Goal: Information Seeking & Learning: Find specific fact

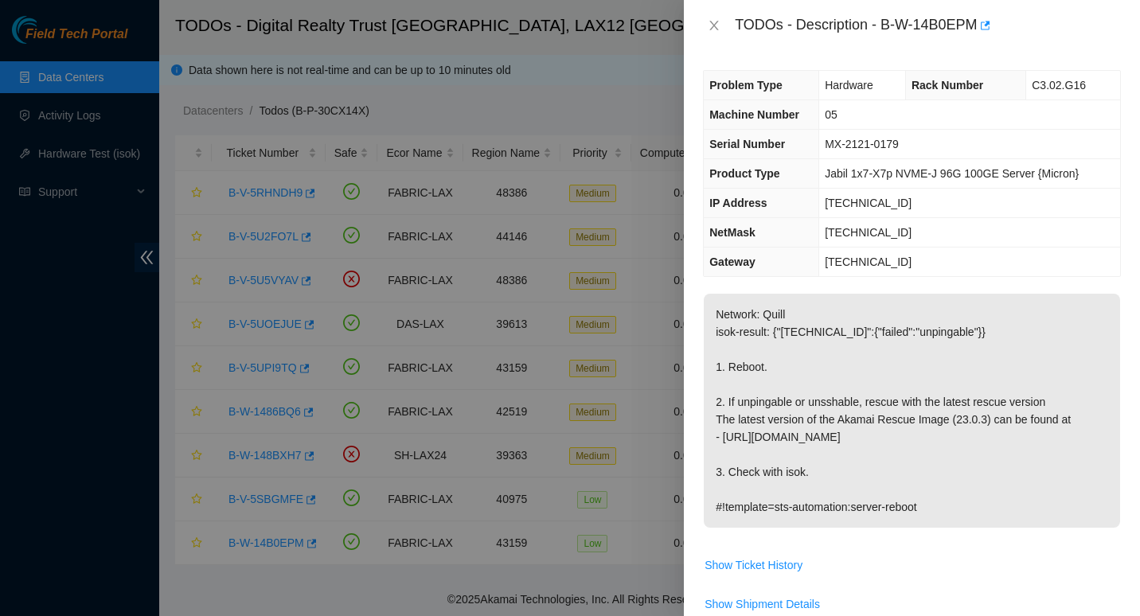
scroll to position [10, 0]
click at [717, 24] on icon "close" at bounding box center [714, 26] width 9 height 10
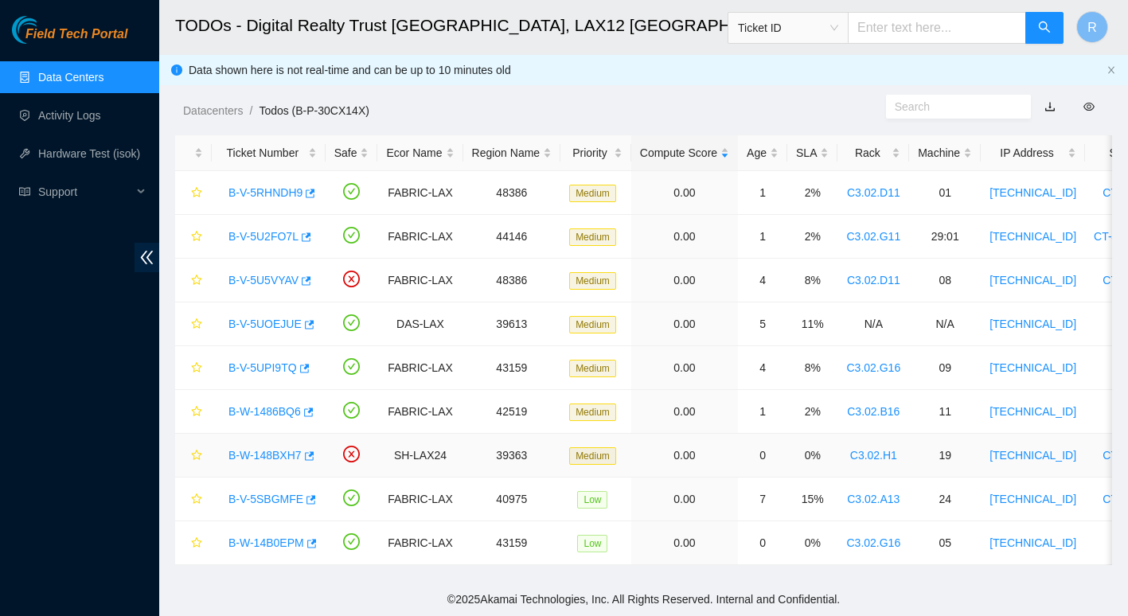
click at [271, 449] on link "B-W-148BXH7" at bounding box center [264, 455] width 73 height 13
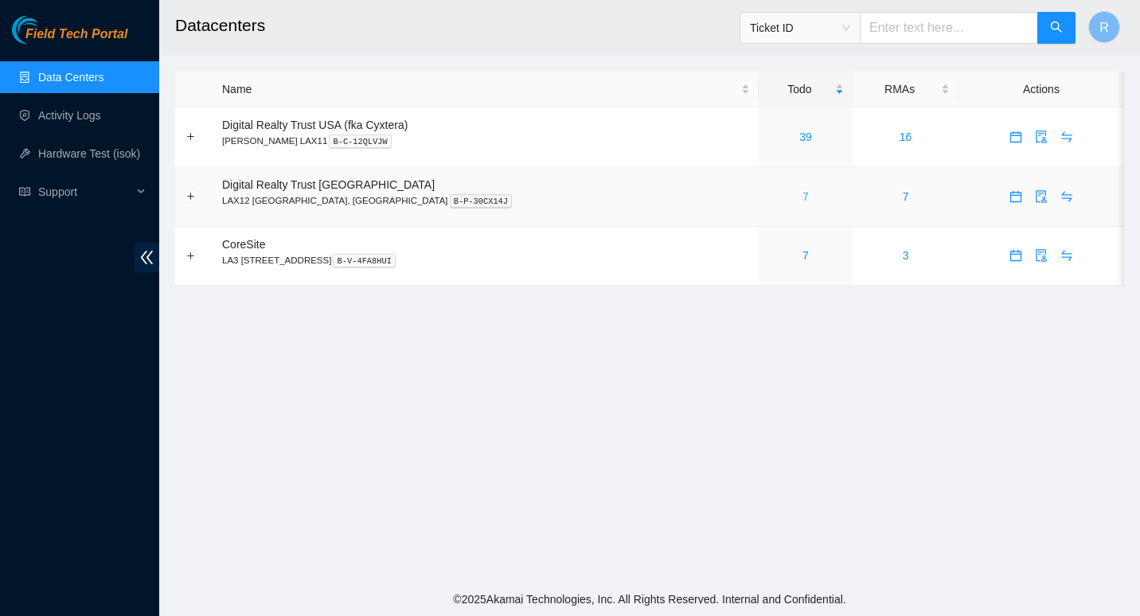
click at [803, 193] on link "7" at bounding box center [806, 196] width 6 height 13
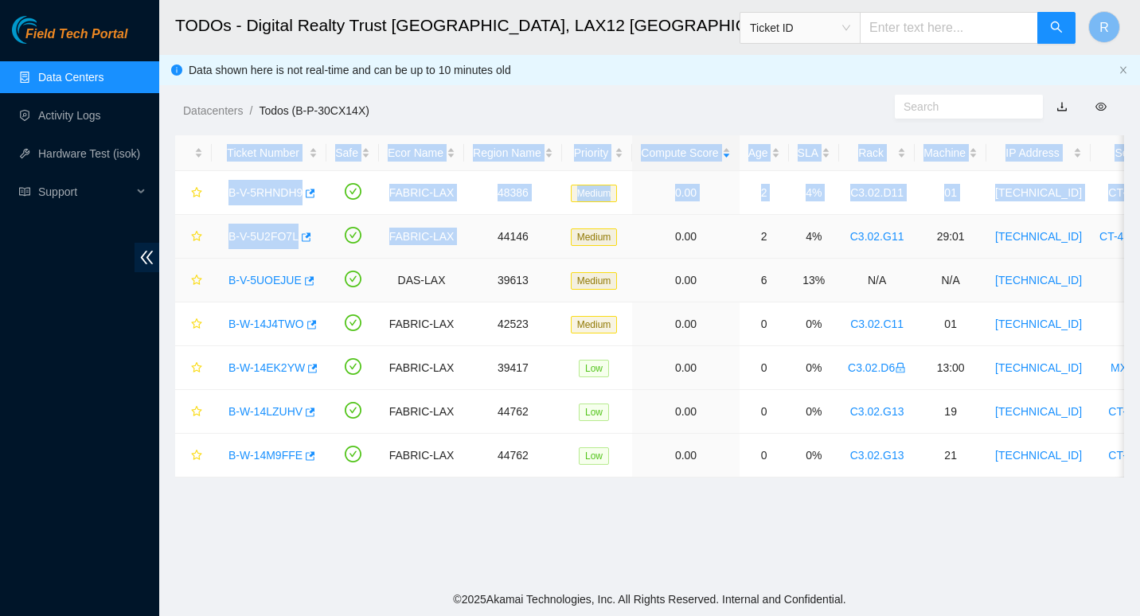
drag, startPoint x: 1087, startPoint y: 546, endPoint x: 479, endPoint y: 244, distance: 678.3
click at [479, 244] on main "TODOs - Digital Realty Trust [GEOGRAPHIC_DATA], LAX12 [GEOGRAPHIC_DATA] Ticket …" at bounding box center [649, 291] width 981 height 583
click at [246, 189] on link "B-V-5RHNDH9" at bounding box center [265, 192] width 74 height 13
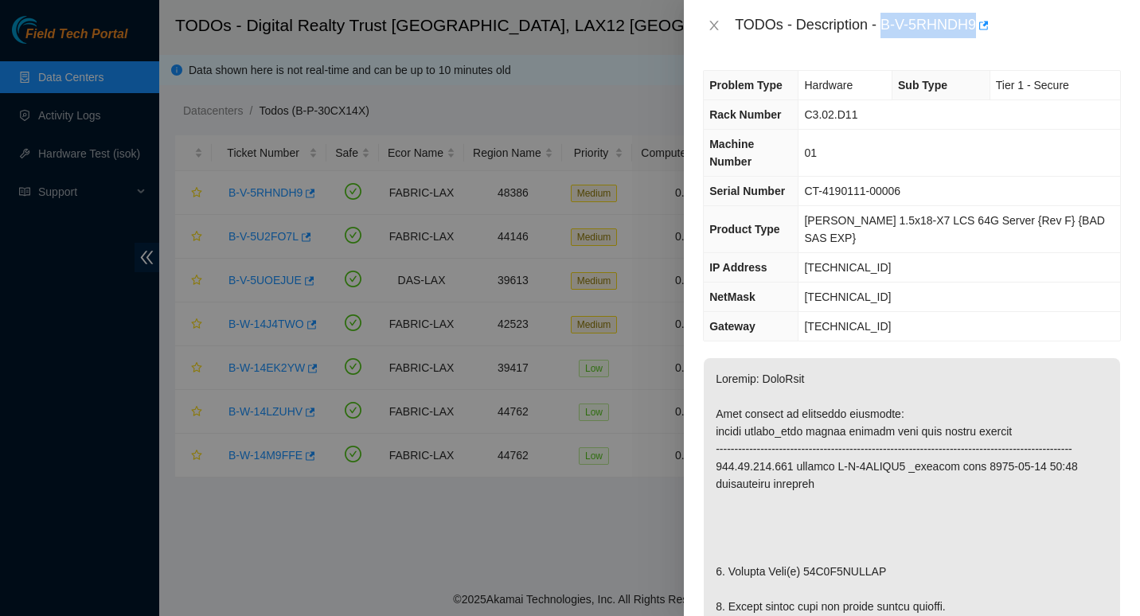
drag, startPoint x: 882, startPoint y: 20, endPoint x: 978, endPoint y: 13, distance: 96.6
click at [978, 13] on div "TODOs - Description - B-V-5RHNDH9" at bounding box center [928, 25] width 386 height 25
copy div "B-V-5RHNDH9"
click at [719, 28] on icon "close" at bounding box center [714, 25] width 13 height 13
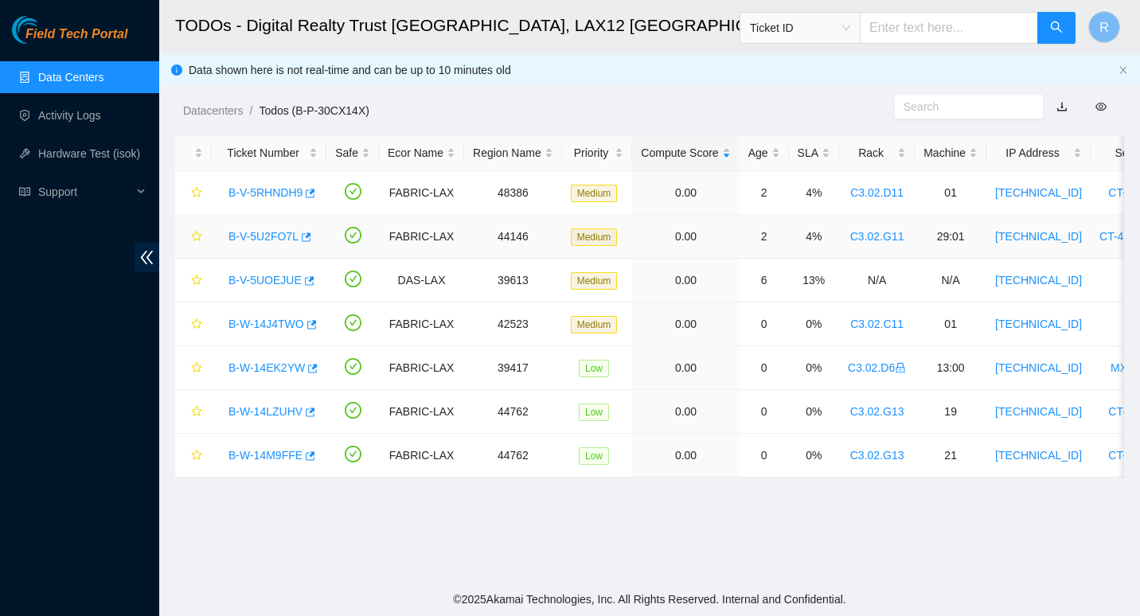
click at [262, 236] on link "B-V-5U2FO7L" at bounding box center [263, 236] width 70 height 13
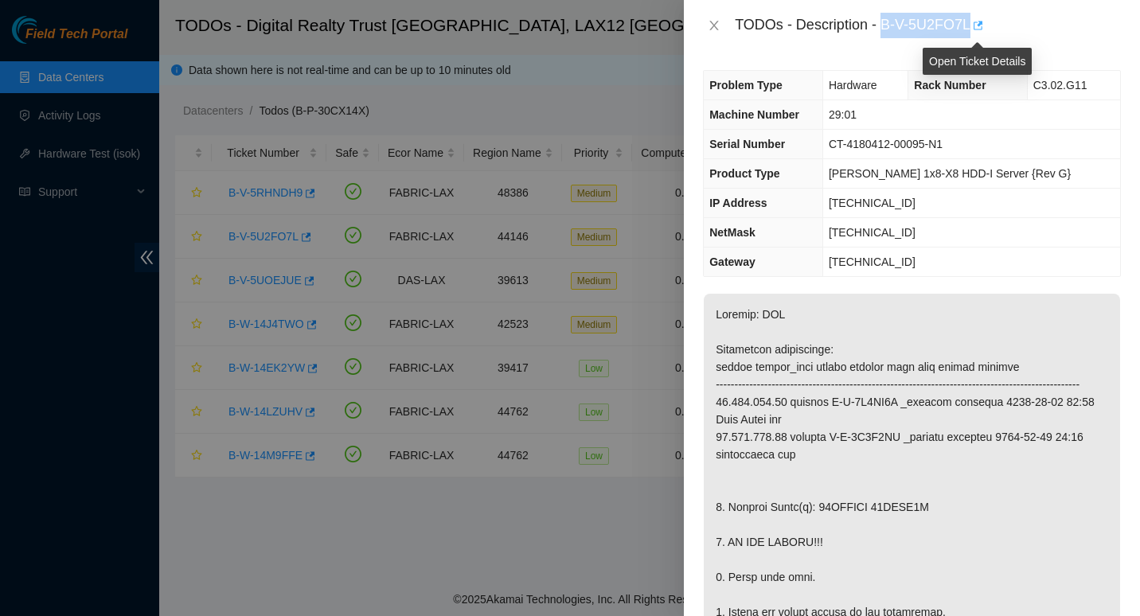
drag, startPoint x: 885, startPoint y: 21, endPoint x: 972, endPoint y: 13, distance: 87.9
click at [972, 13] on div "TODOs - Description - B-V-5U2FO7L" at bounding box center [928, 25] width 386 height 25
copy div "B-V-5U2FO7L"
click at [1114, 364] on div "Problem Type Hardware Rack Number C3.02.G11 Machine Number 29:01 Serial Number …" at bounding box center [912, 333] width 456 height 565
click at [718, 27] on icon "close" at bounding box center [714, 25] width 13 height 13
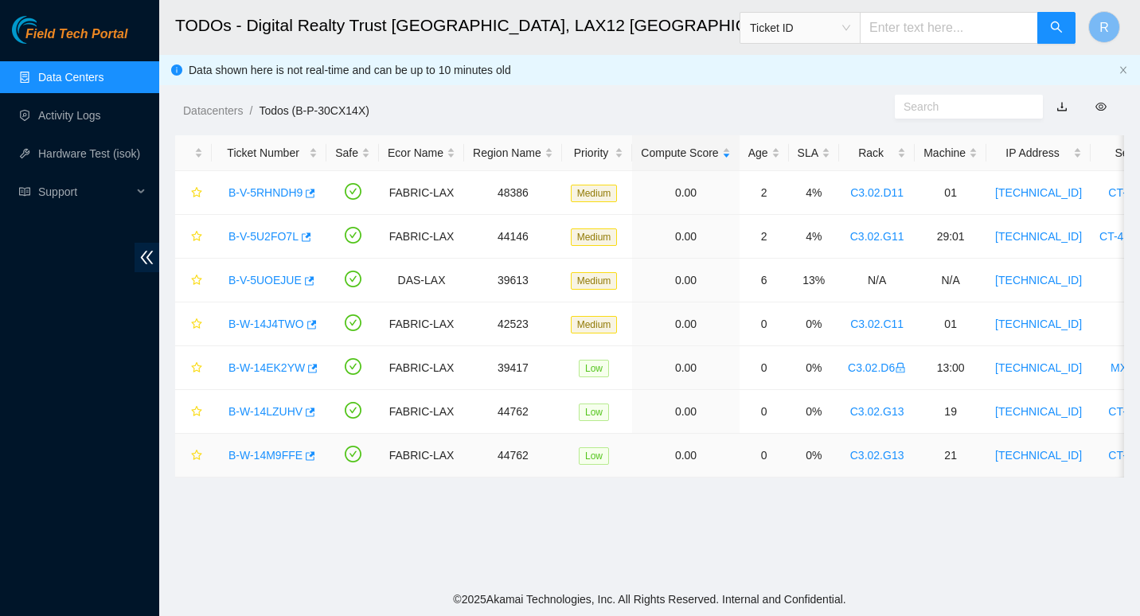
click at [247, 458] on link "B-W-14M9FFE" at bounding box center [265, 455] width 74 height 13
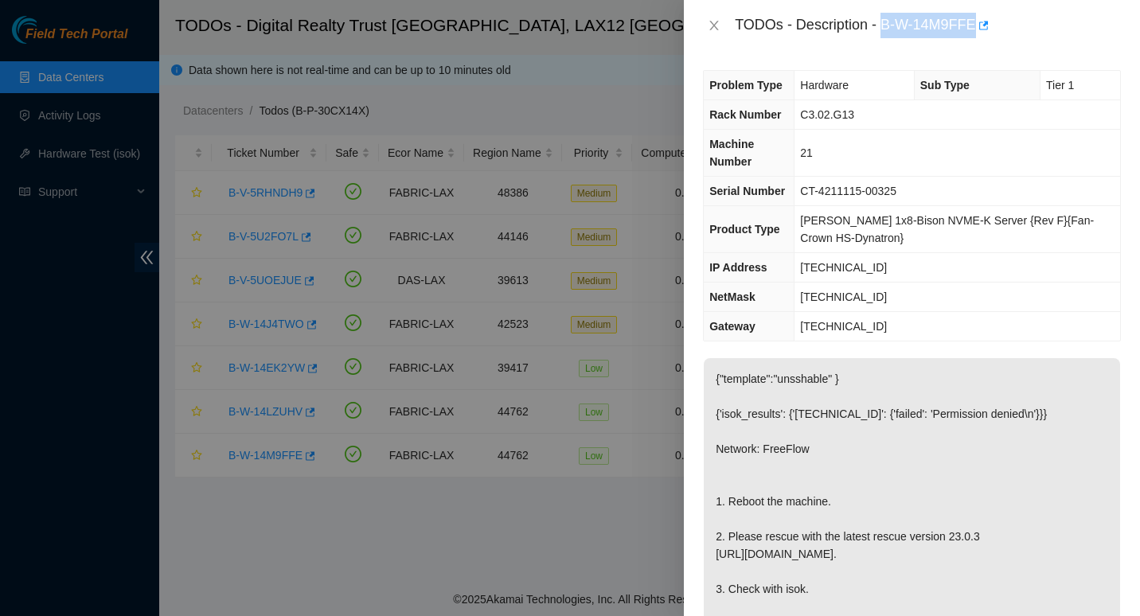
drag, startPoint x: 885, startPoint y: 21, endPoint x: 972, endPoint y: 30, distance: 88.0
click at [972, 30] on div "TODOs - Description - B-W-14M9FFE" at bounding box center [928, 25] width 386 height 25
copy div "B-W-14M9FFE"
